Goal: Information Seeking & Learning: Learn about a topic

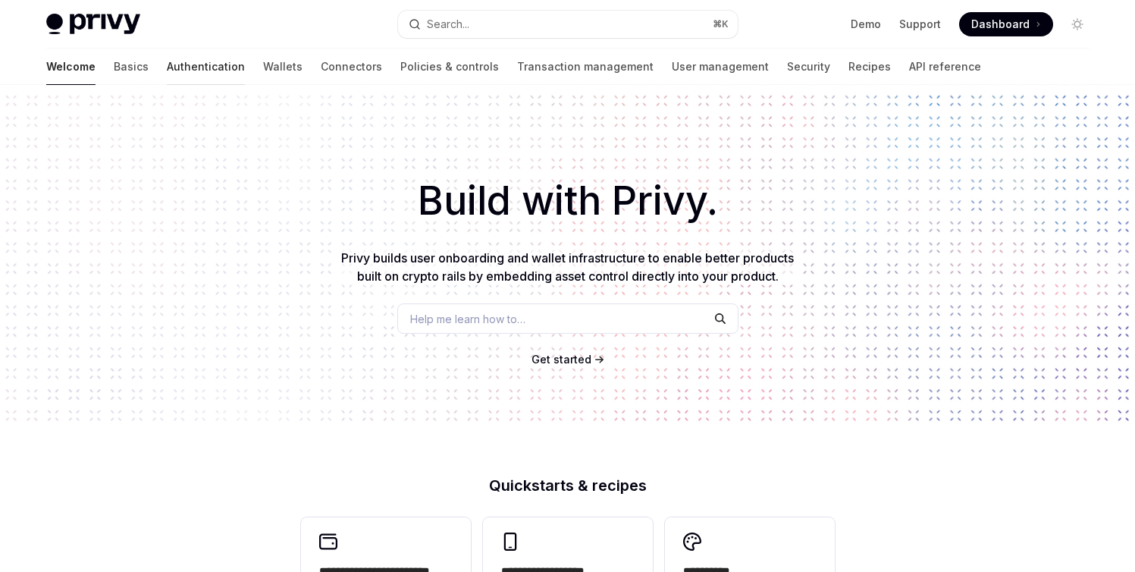
click at [167, 76] on link "Authentication" at bounding box center [206, 67] width 78 height 36
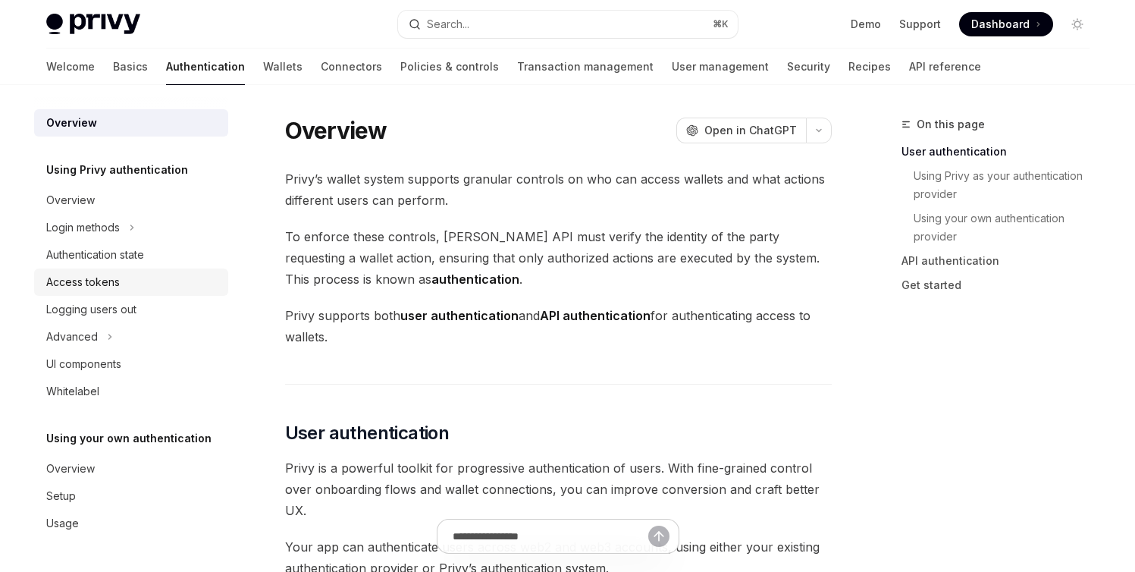
click at [133, 278] on div "Access tokens" at bounding box center [132, 282] width 173 height 18
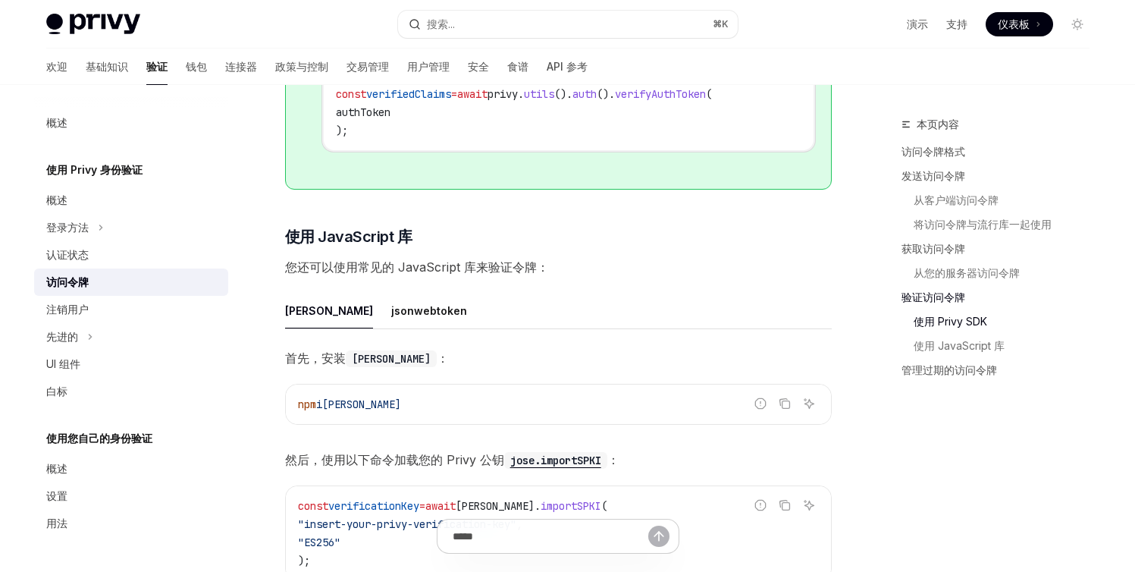
scroll to position [3611, 0]
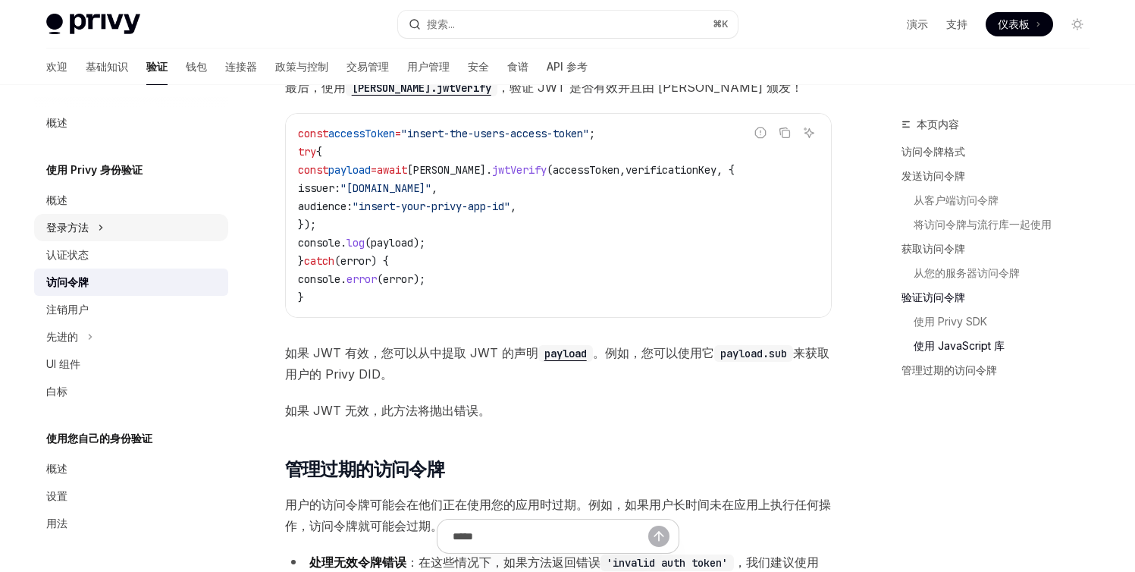
click at [118, 216] on button "登录方法" at bounding box center [131, 227] width 194 height 27
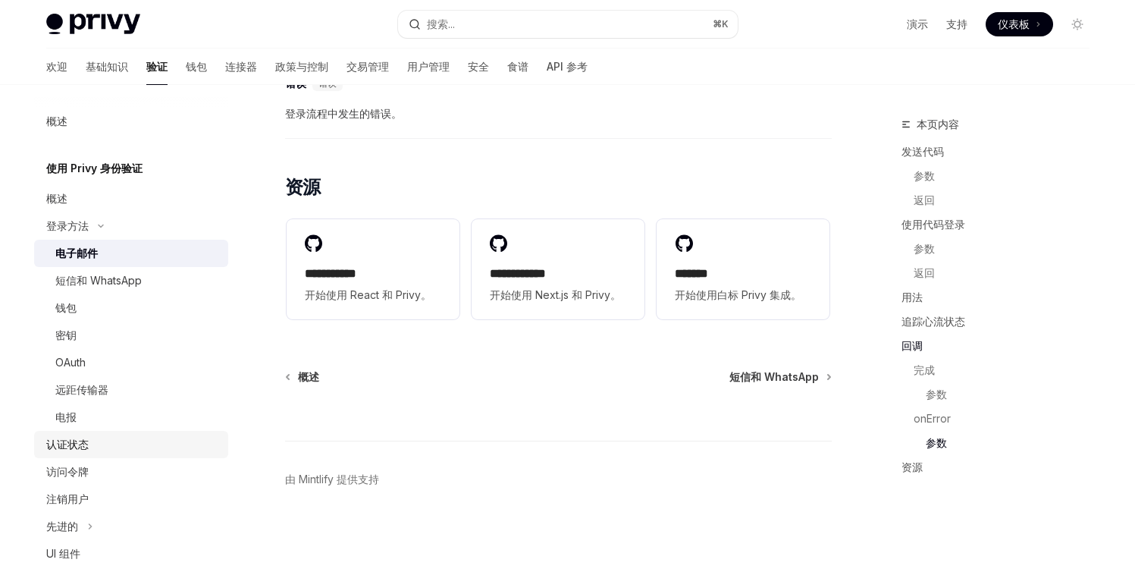
scroll to position [3, 0]
click at [142, 459] on link "访问令牌" at bounding box center [131, 469] width 194 height 27
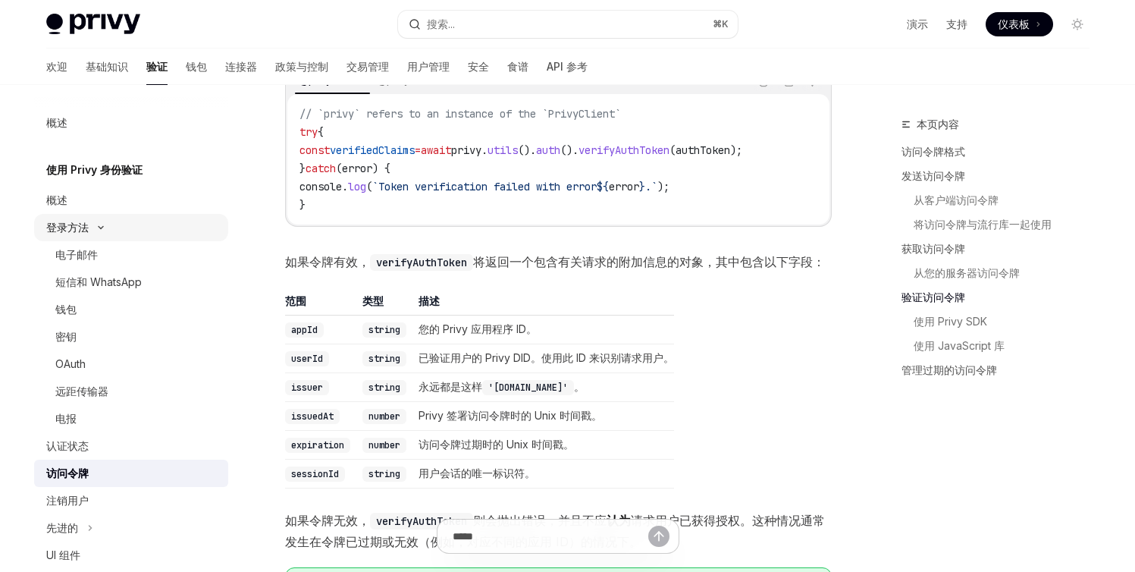
click at [181, 224] on button "登录方法" at bounding box center [131, 227] width 194 height 27
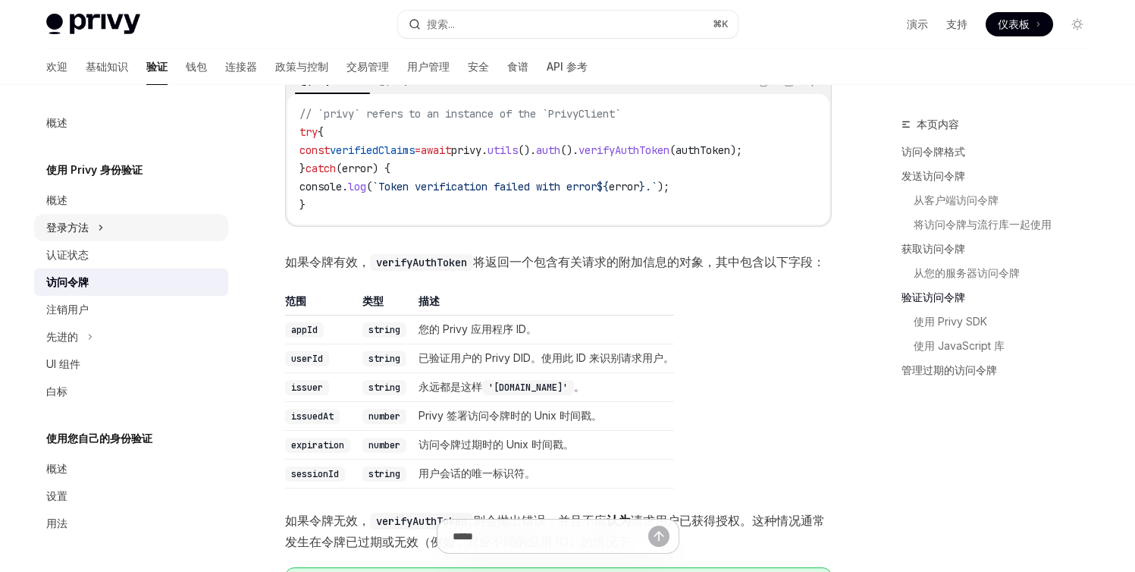
click at [181, 224] on button "登录方法" at bounding box center [131, 227] width 194 height 27
type textarea "*"
